Goal: Information Seeking & Learning: Learn about a topic

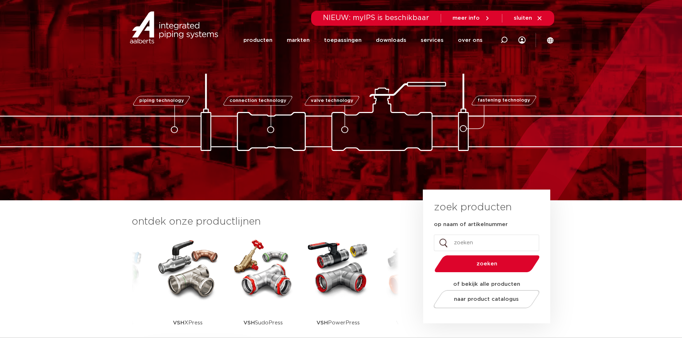
click at [177, 274] on img at bounding box center [188, 268] width 64 height 64
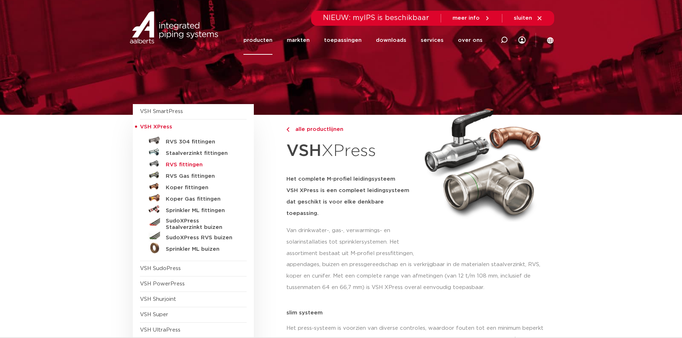
click at [190, 164] on h5 "RVS fittingen" at bounding box center [201, 165] width 71 height 6
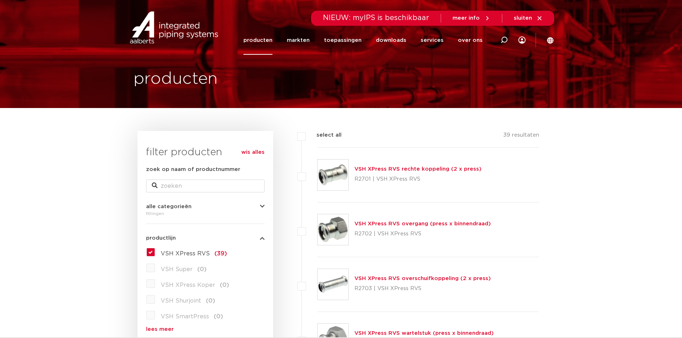
click at [377, 167] on link "VSH XPress RVS rechte koppeling (2 x press)" at bounding box center [417, 168] width 127 height 5
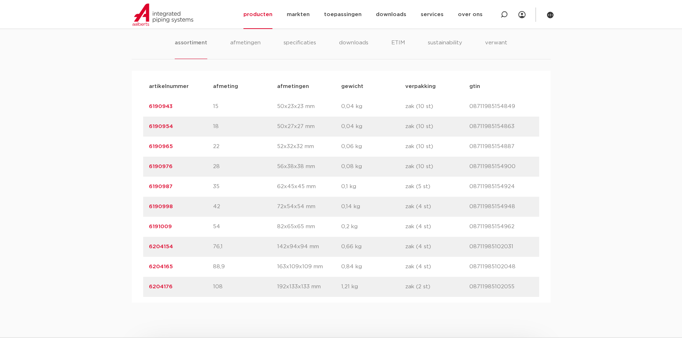
scroll to position [394, 0]
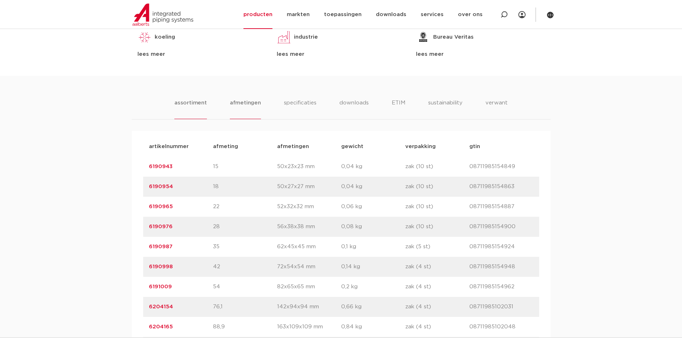
click at [239, 102] on li "afmetingen" at bounding box center [245, 109] width 31 height 20
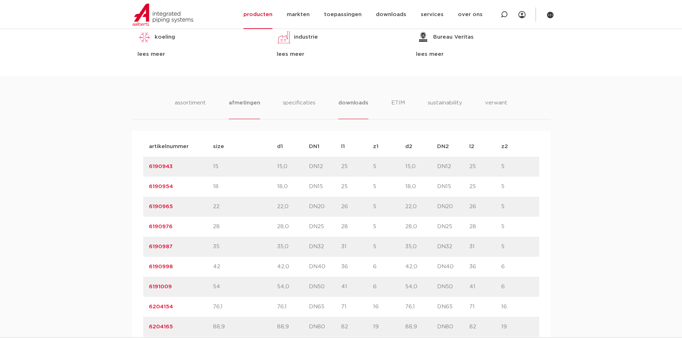
click at [345, 104] on li "downloads" at bounding box center [353, 109] width 30 height 20
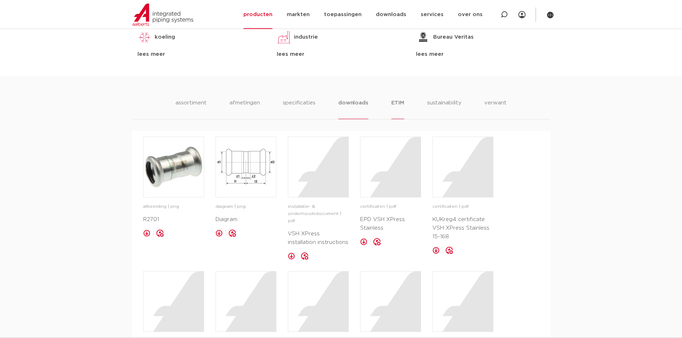
click at [399, 102] on li "ETIM" at bounding box center [397, 109] width 13 height 20
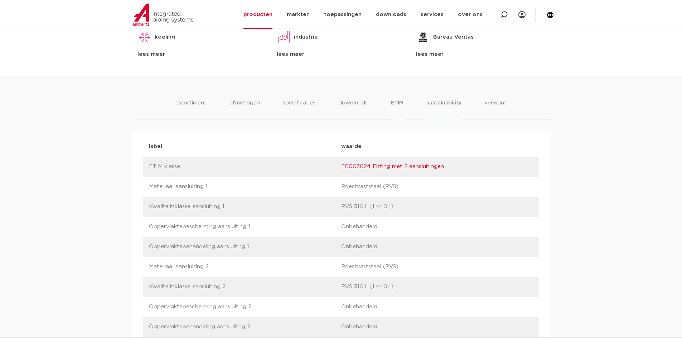
click at [448, 105] on li "sustainability" at bounding box center [443, 109] width 35 height 20
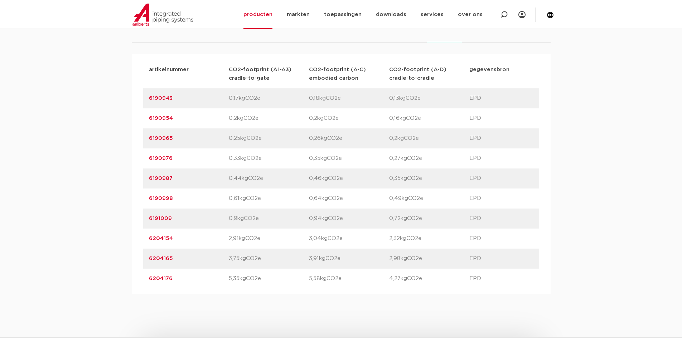
scroll to position [429, 0]
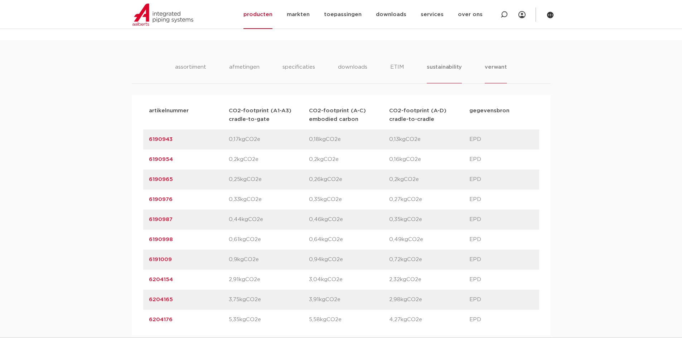
click at [499, 65] on li "verwant" at bounding box center [495, 73] width 22 height 20
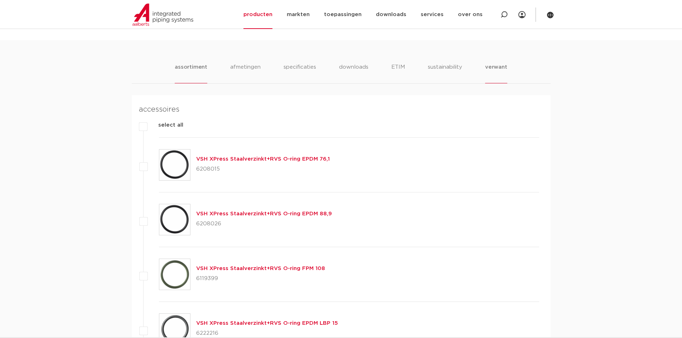
click at [194, 67] on li "assortiment" at bounding box center [191, 73] width 33 height 20
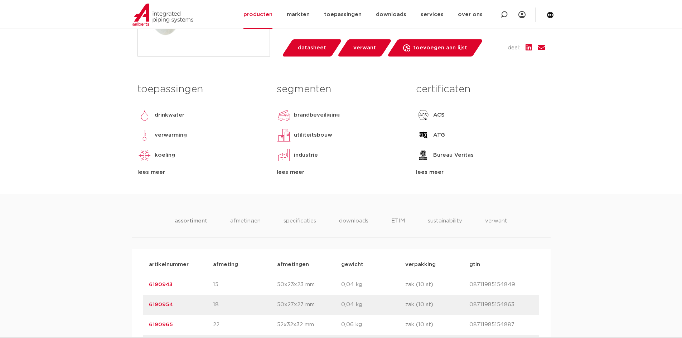
scroll to position [215, 0]
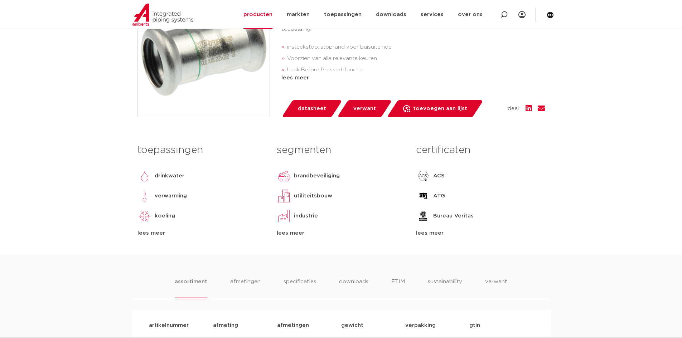
click at [293, 231] on div "lees meer" at bounding box center [341, 233] width 128 height 9
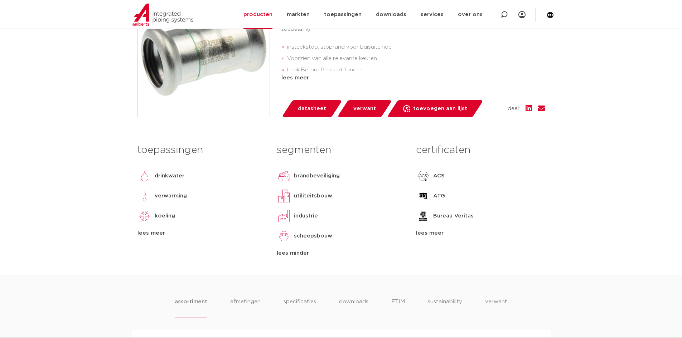
click at [155, 235] on div "lees meer" at bounding box center [201, 233] width 128 height 9
